Goal: Transaction & Acquisition: Purchase product/service

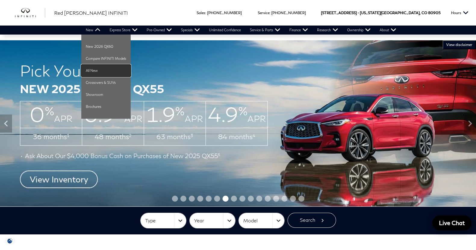
click at [86, 70] on link "All New" at bounding box center [105, 71] width 49 height 12
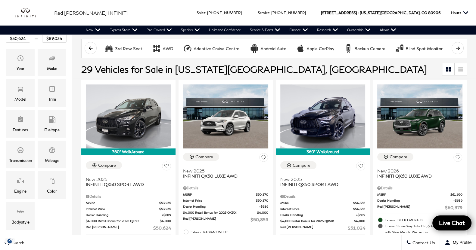
scroll to position [89, 0]
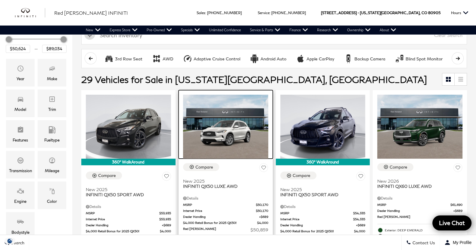
click at [194, 133] on img at bounding box center [225, 127] width 85 height 64
